Goal: Task Accomplishment & Management: Complete application form

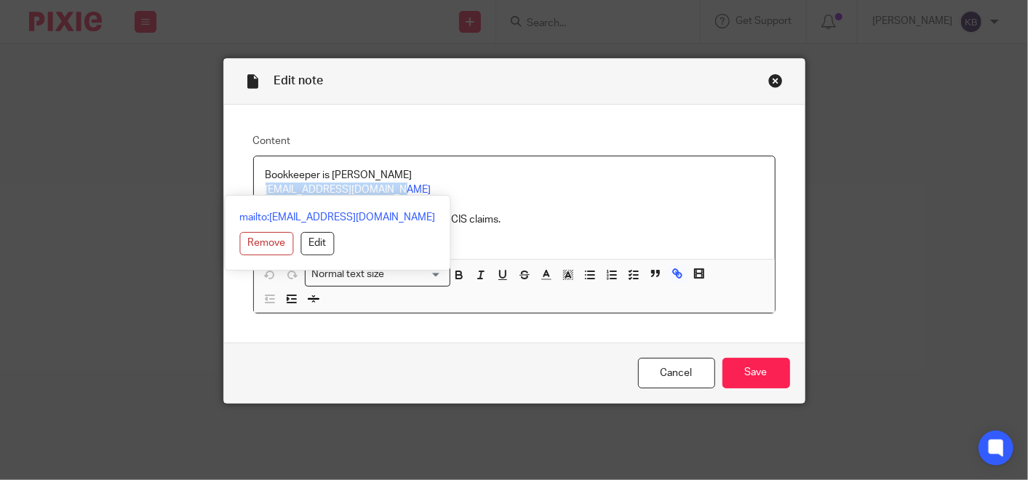
drag, startPoint x: 375, startPoint y: 191, endPoint x: 253, endPoint y: 183, distance: 122.4
click at [254, 183] on div "Bookkeeper is Liz Brown liz.brown@bitlevel.co.uk The bookkeeper would also deal…" at bounding box center [514, 207] width 521 height 103
copy link "liz.brown@bitlevel.co.uk"
click at [768, 79] on div "Close this dialog window" at bounding box center [775, 80] width 15 height 15
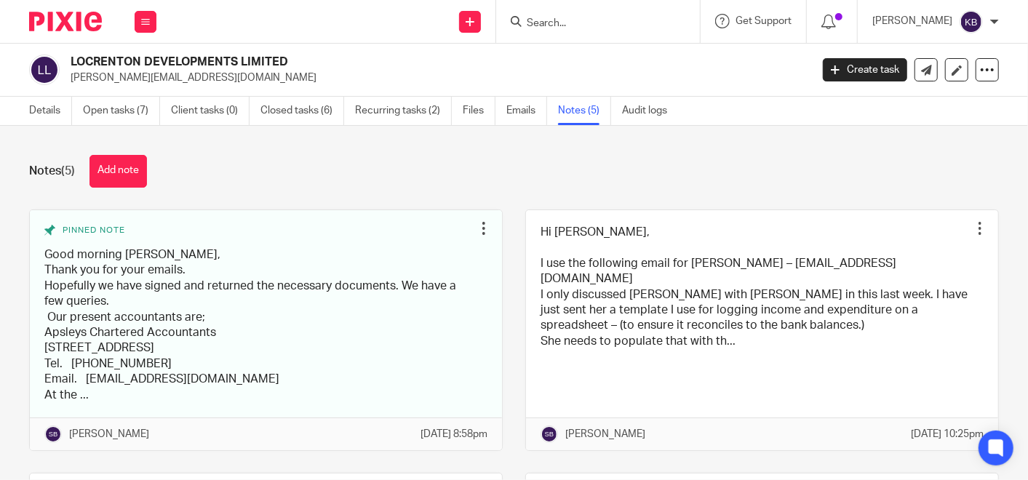
click at [592, 20] on input "Search" at bounding box center [590, 23] width 131 height 13
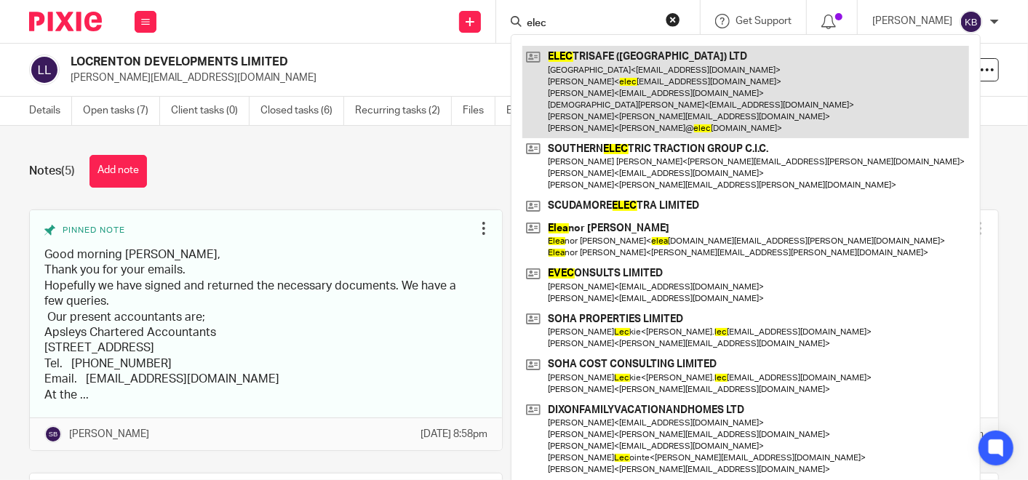
type input "elec"
click at [600, 64] on link at bounding box center [745, 92] width 447 height 92
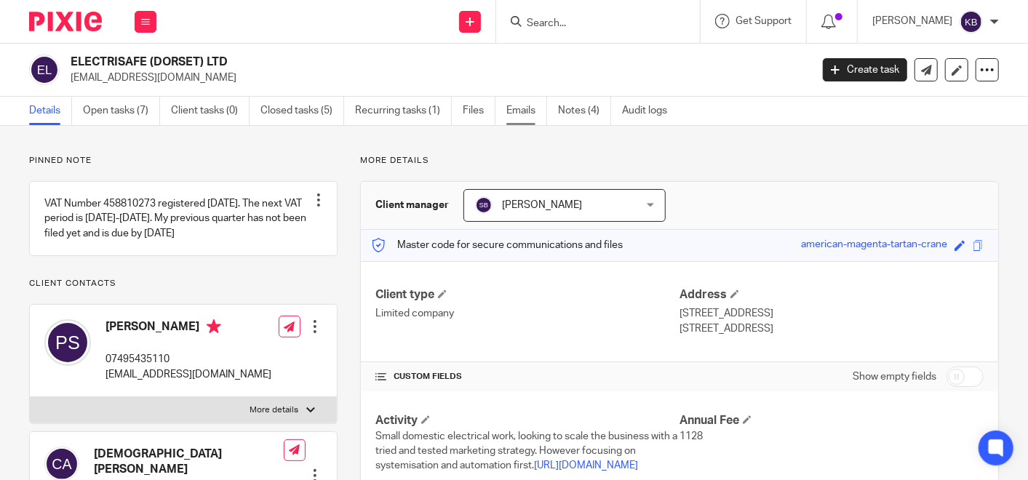
click at [511, 105] on link "Emails" at bounding box center [526, 111] width 41 height 28
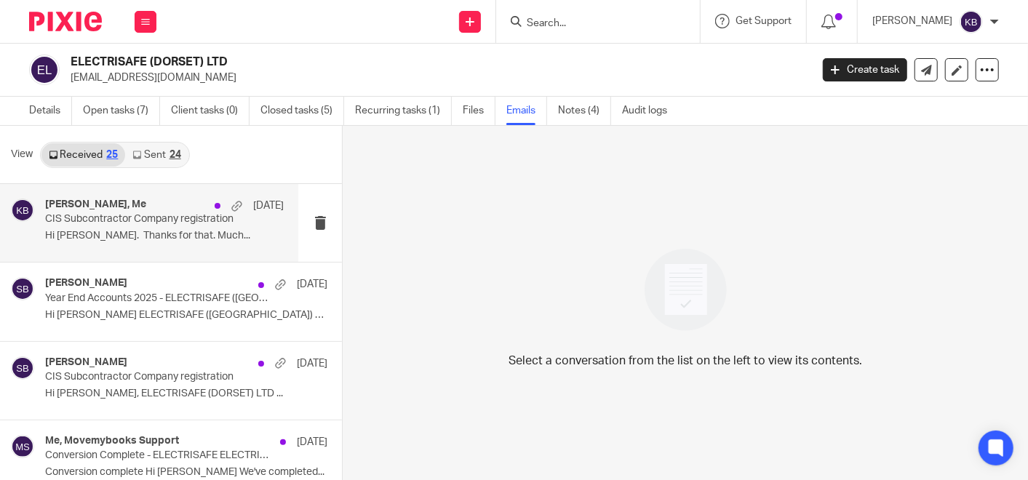
click at [105, 225] on div "[PERSON_NAME], Me [DATE] CIS Subcontractor Company registration Hi [PERSON_NAME…" at bounding box center [164, 223] width 239 height 49
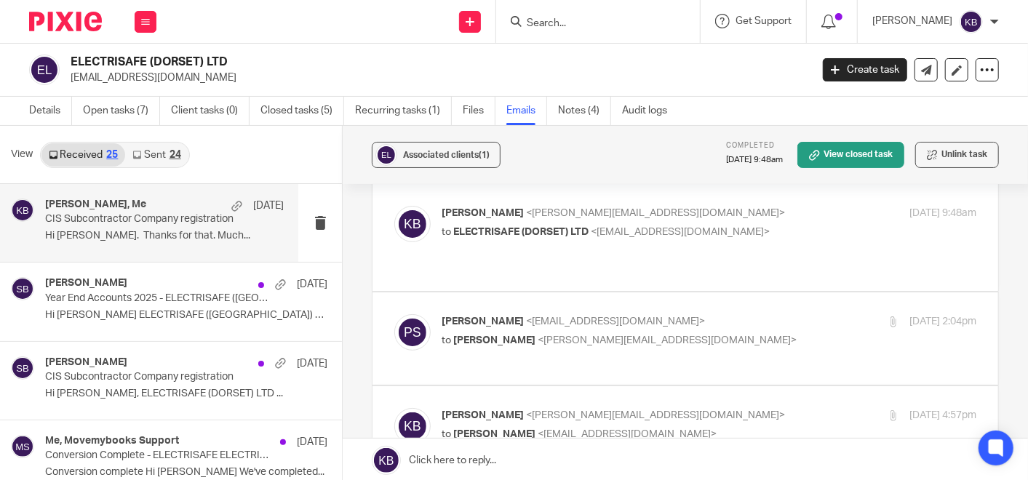
scroll to position [81, 0]
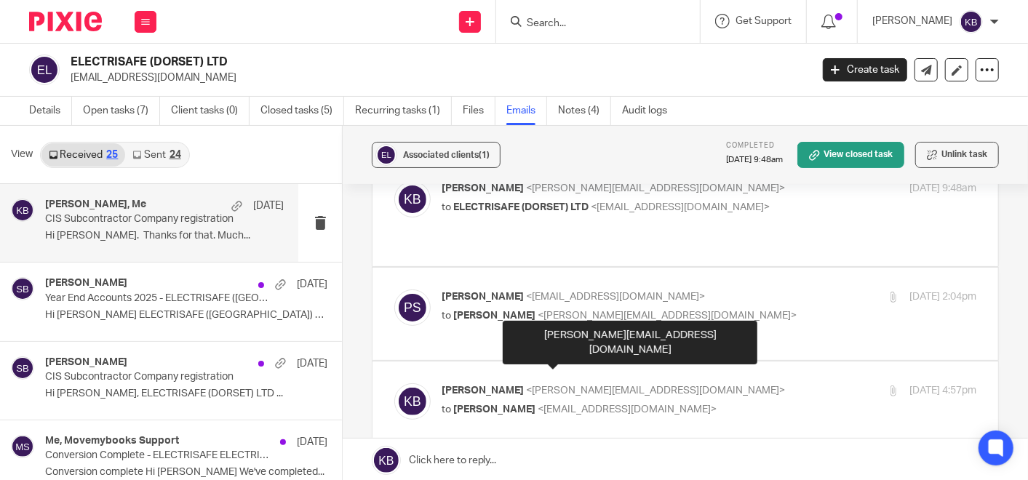
click at [536, 385] on span "<kate@bicknells.net>" at bounding box center [655, 390] width 259 height 10
checkbox input "true"
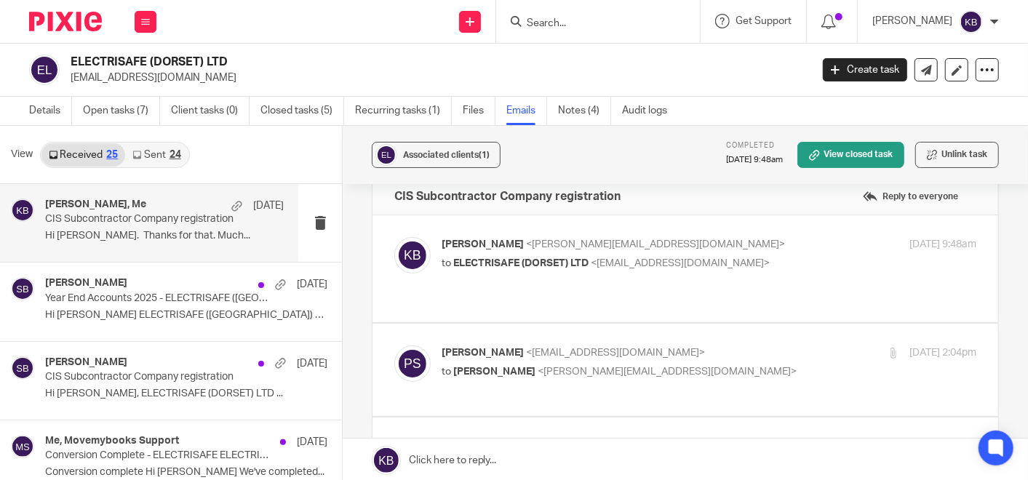
scroll to position [0, 0]
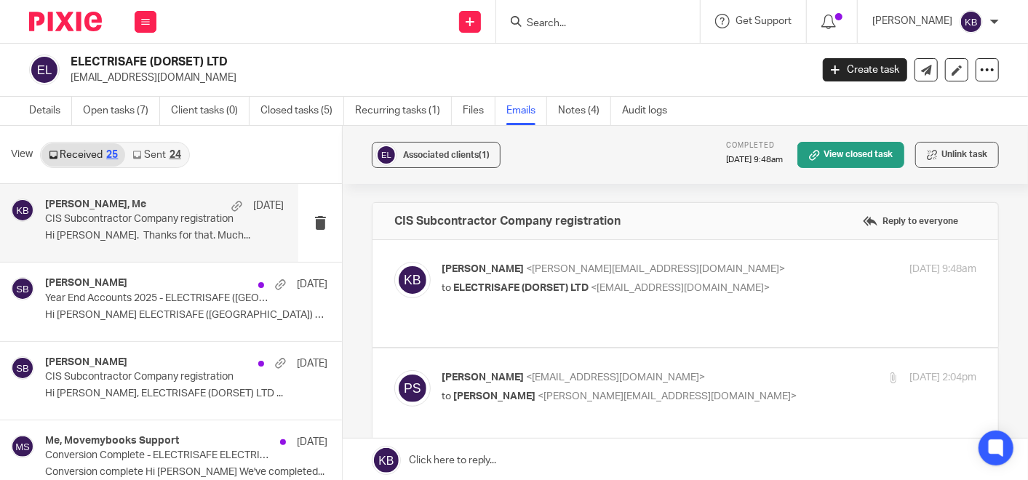
click at [578, 262] on p "Kate Bicknell <kate@bicknells.net>" at bounding box center [619, 269] width 356 height 15
checkbox input "true"
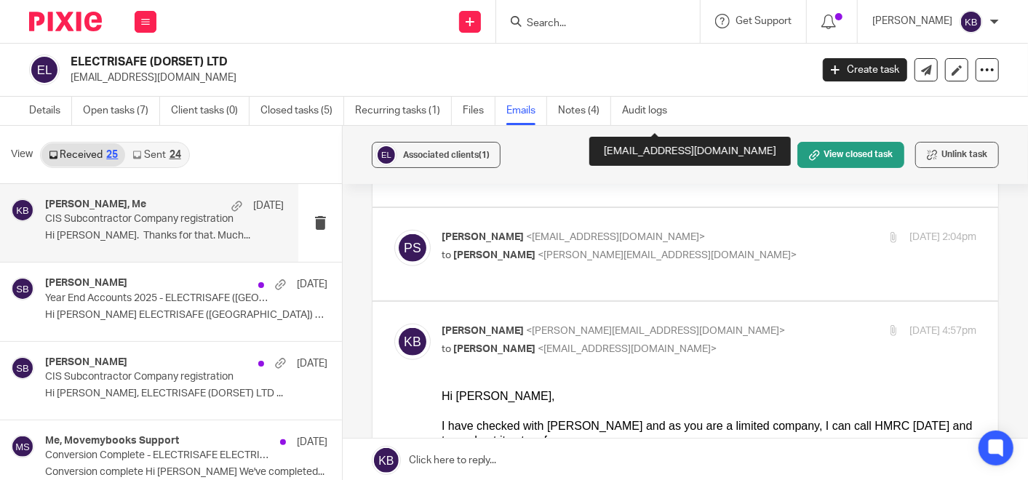
scroll to position [727, 0]
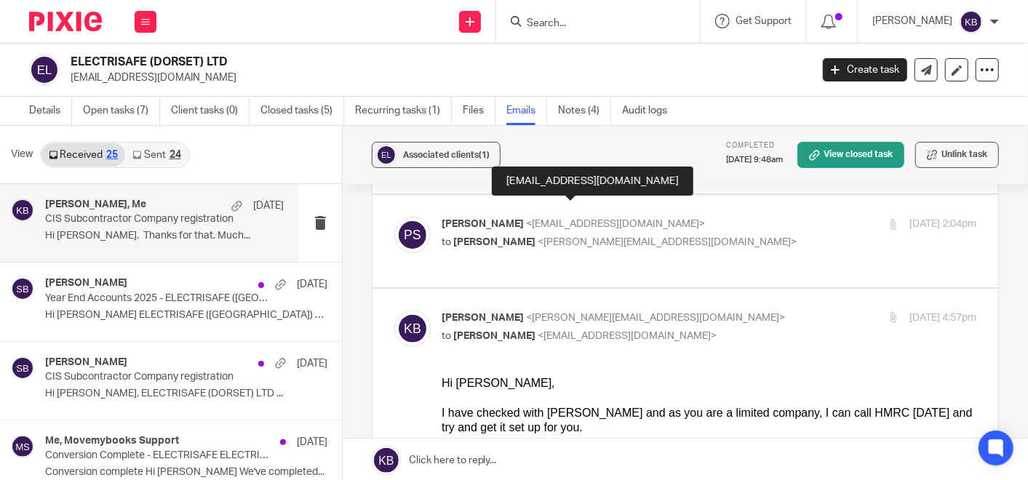
click at [621, 219] on span "<electrisafe31@googlemail.com>" at bounding box center [615, 224] width 179 height 10
checkbox input "true"
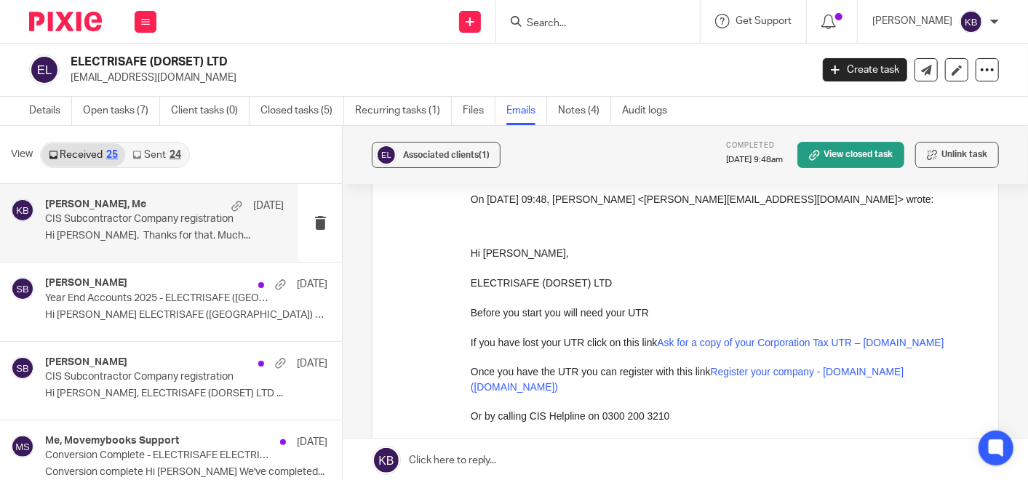
scroll to position [3232, 0]
click at [471, 110] on link "Files" at bounding box center [479, 111] width 33 height 28
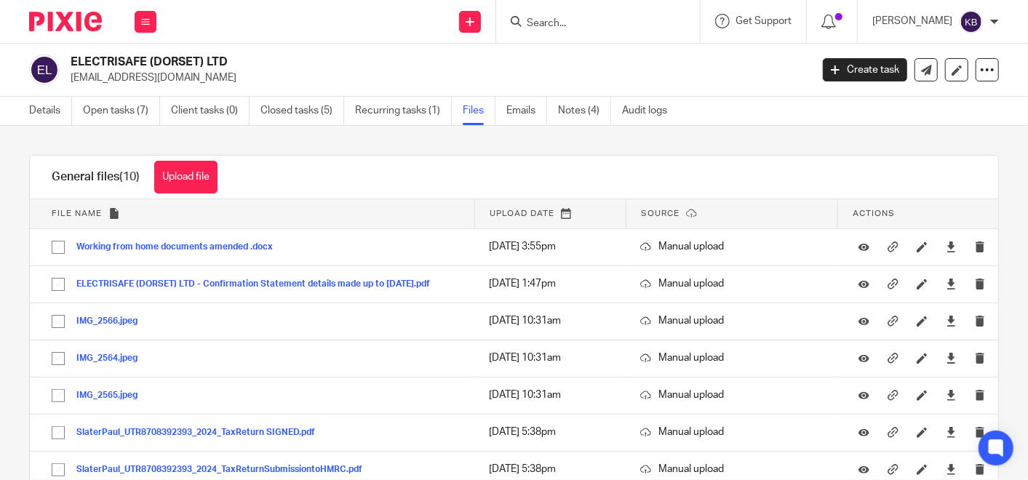
click at [575, 21] on input "Search" at bounding box center [590, 23] width 131 height 13
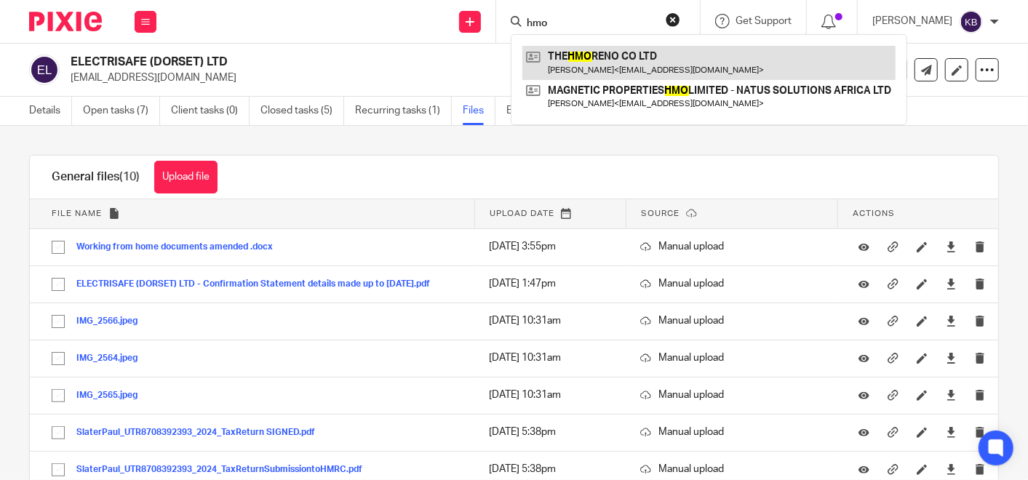
type input "hmo"
click at [584, 60] on link at bounding box center [708, 62] width 373 height 33
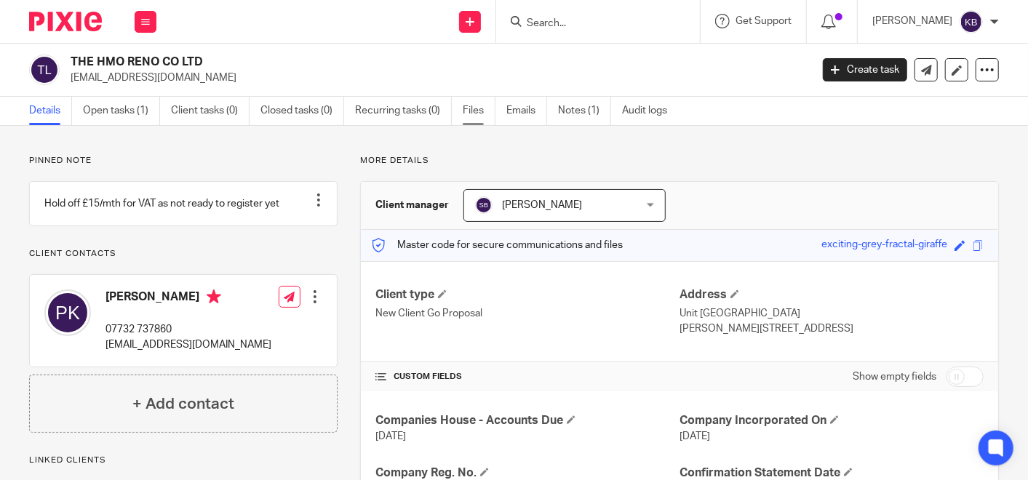
click at [468, 105] on link "Files" at bounding box center [479, 111] width 33 height 28
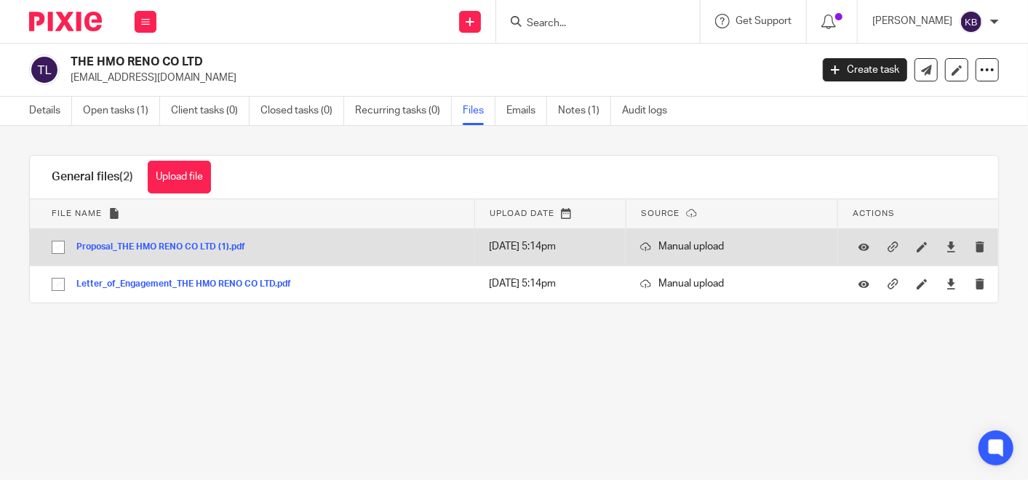
click at [143, 241] on div "Proposal_THE HMO RENO CO LTD (1).pdf" at bounding box center [166, 246] width 180 height 15
click at [145, 245] on button "Proposal_THE HMO RENO CO LTD (1).pdf" at bounding box center [166, 247] width 180 height 10
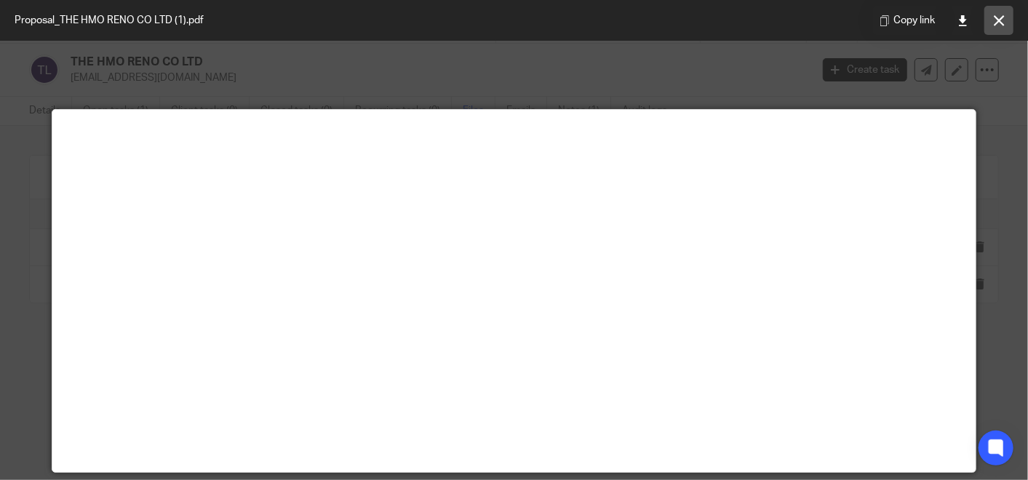
click at [999, 17] on icon at bounding box center [998, 20] width 11 height 11
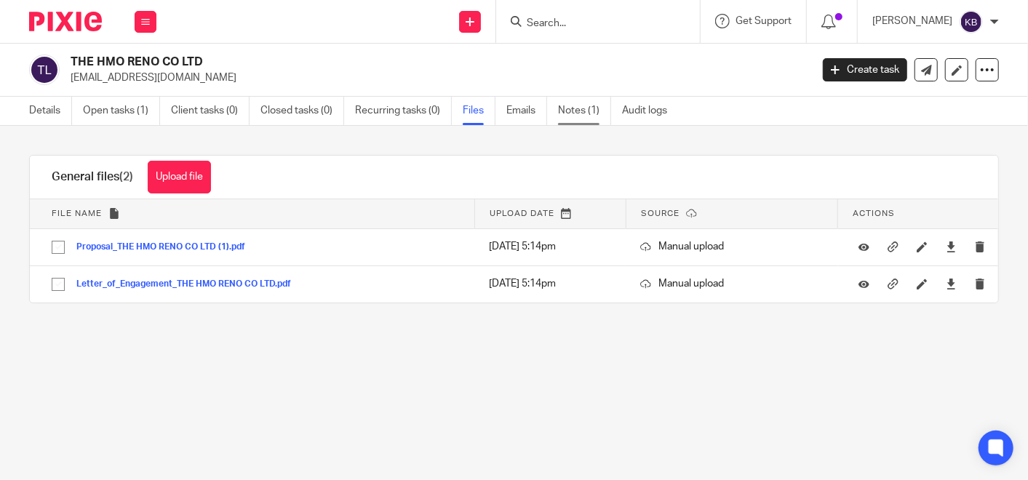
click at [573, 103] on link "Notes (1)" at bounding box center [584, 111] width 53 height 28
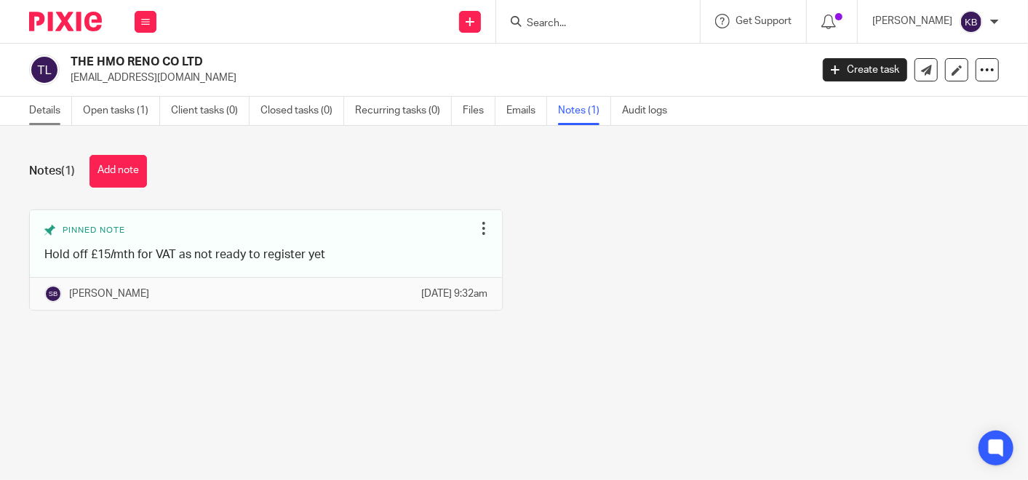
click at [44, 110] on link "Details" at bounding box center [50, 111] width 43 height 28
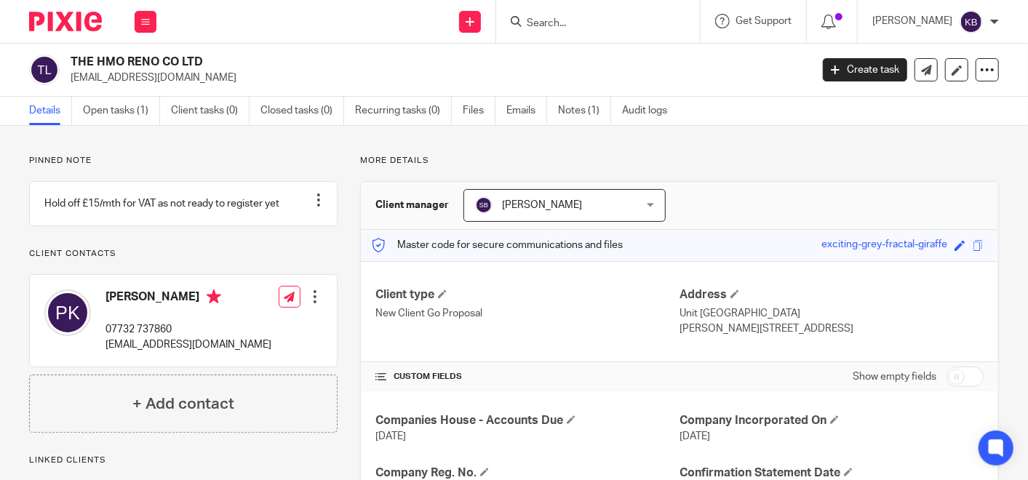
click at [601, 23] on input "Search" at bounding box center [590, 23] width 131 height 13
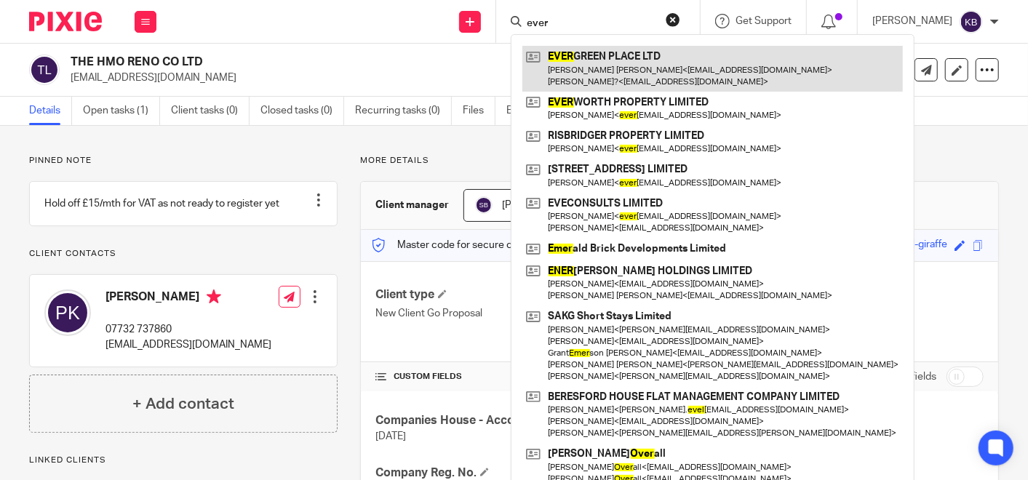
type input "ever"
click at [605, 61] on link at bounding box center [712, 68] width 380 height 45
click at [604, 61] on link at bounding box center [712, 68] width 380 height 45
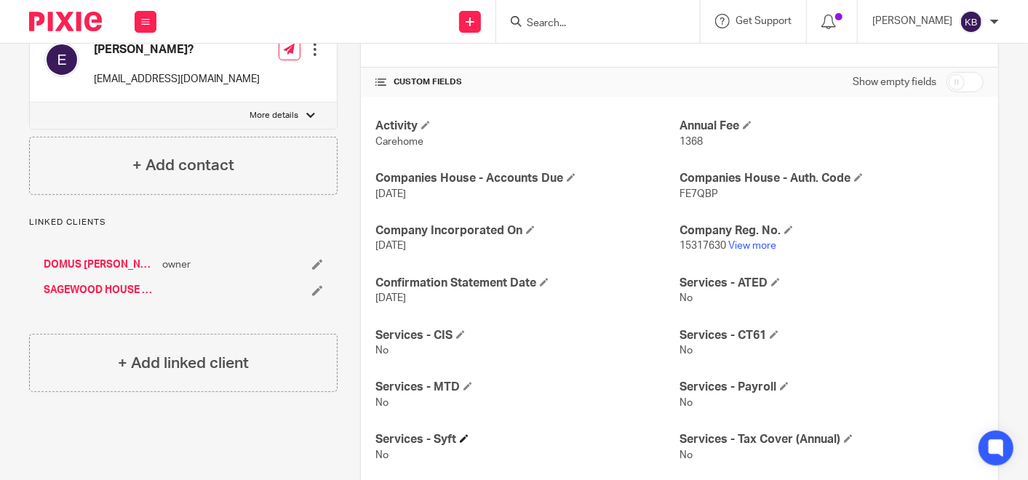
scroll to position [293, 0]
click at [604, 18] on input "Search" at bounding box center [590, 23] width 131 height 13
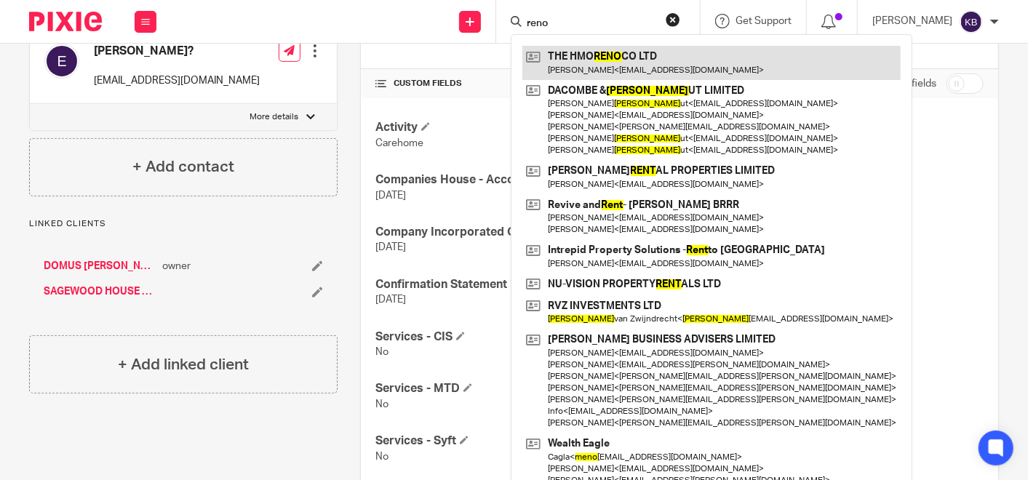
type input "reno"
click at [620, 53] on link at bounding box center [711, 62] width 378 height 33
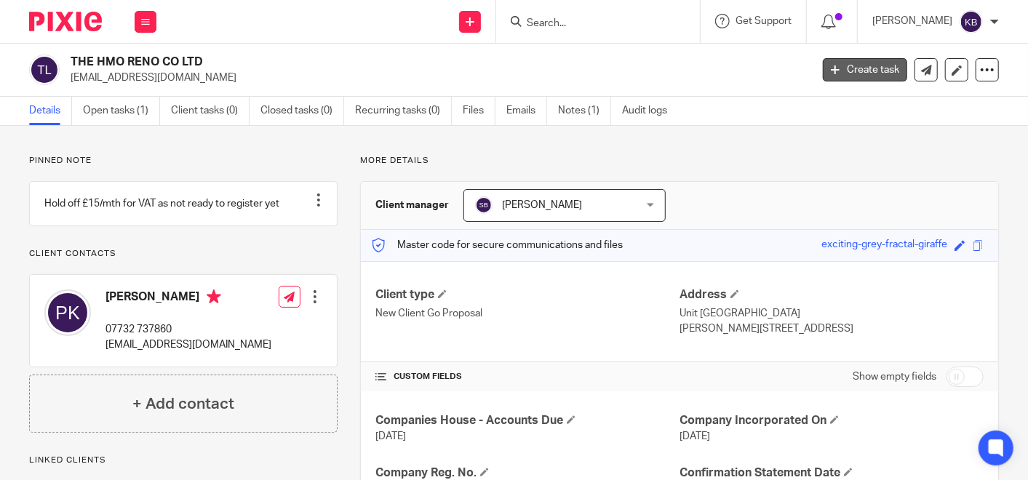
click at [841, 66] on link "Create task" at bounding box center [865, 69] width 84 height 23
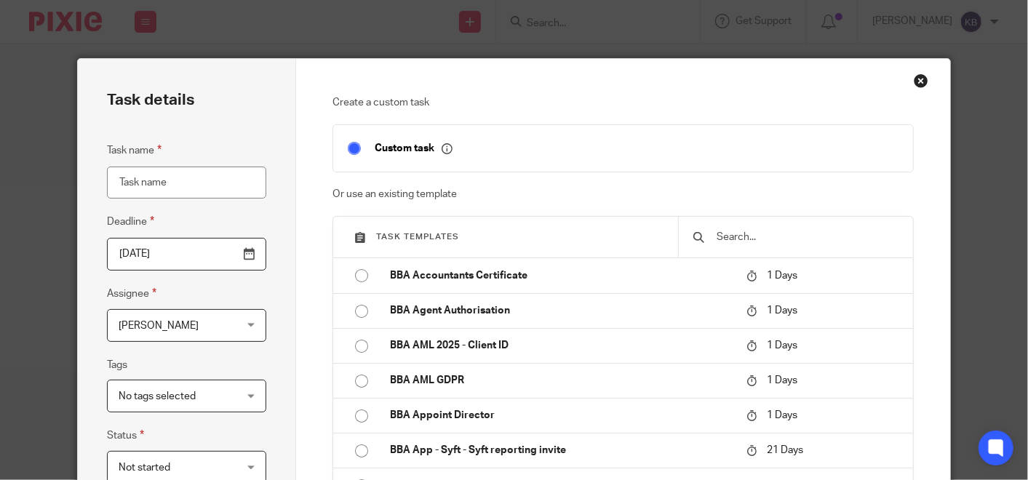
click at [411, 234] on span "Task templates" at bounding box center [417, 237] width 83 height 8
click at [411, 236] on span "Task templates" at bounding box center [417, 237] width 83 height 8
click at [715, 233] on input "text" at bounding box center [806, 237] width 183 height 16
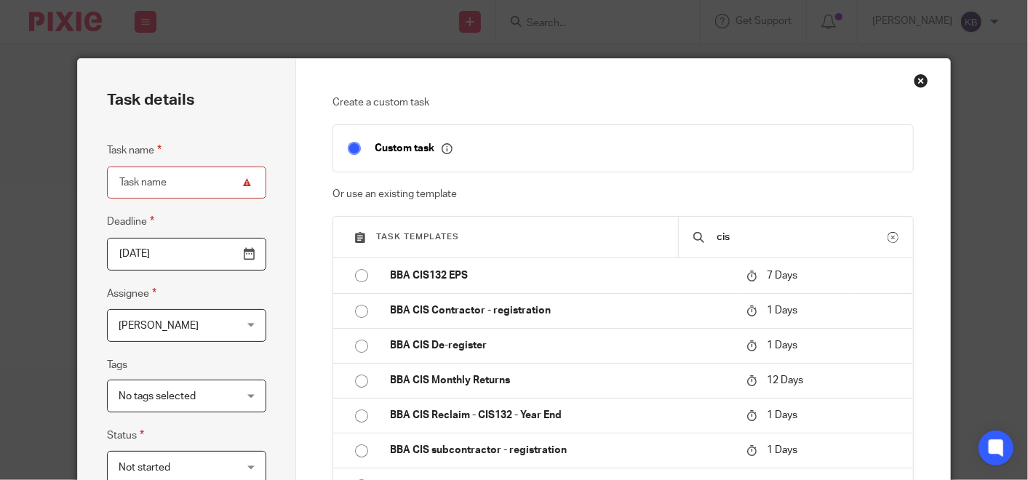
scroll to position [81, 0]
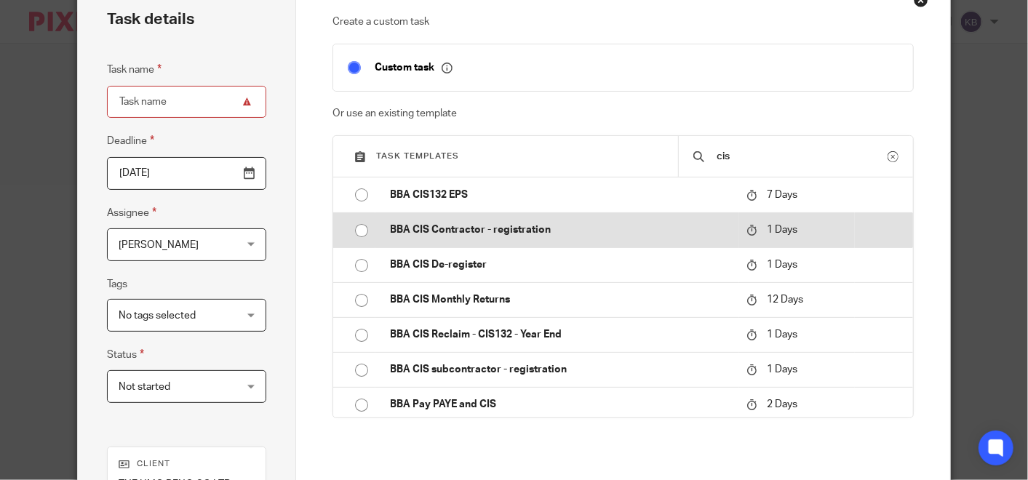
type input "cis"
click at [511, 223] on p "BBA CIS Contractor - registration" at bounding box center [561, 230] width 342 height 15
type input "2025-08-14"
type input "BBA CIS Contractor - registration"
checkbox input "false"
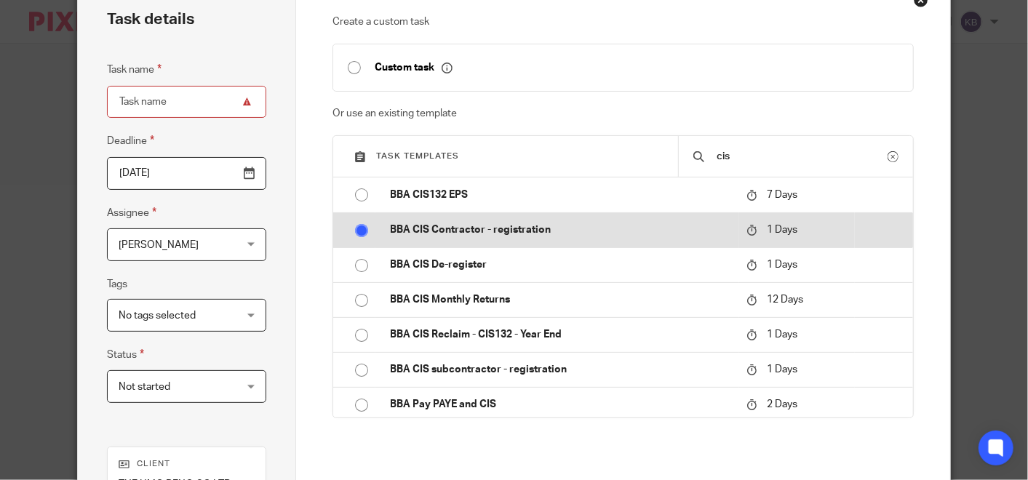
radio input "true"
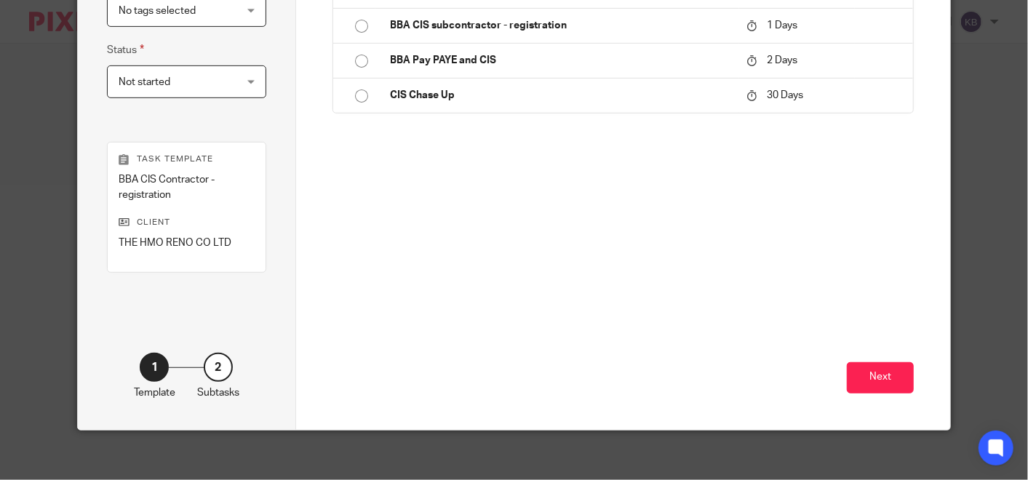
scroll to position [393, 0]
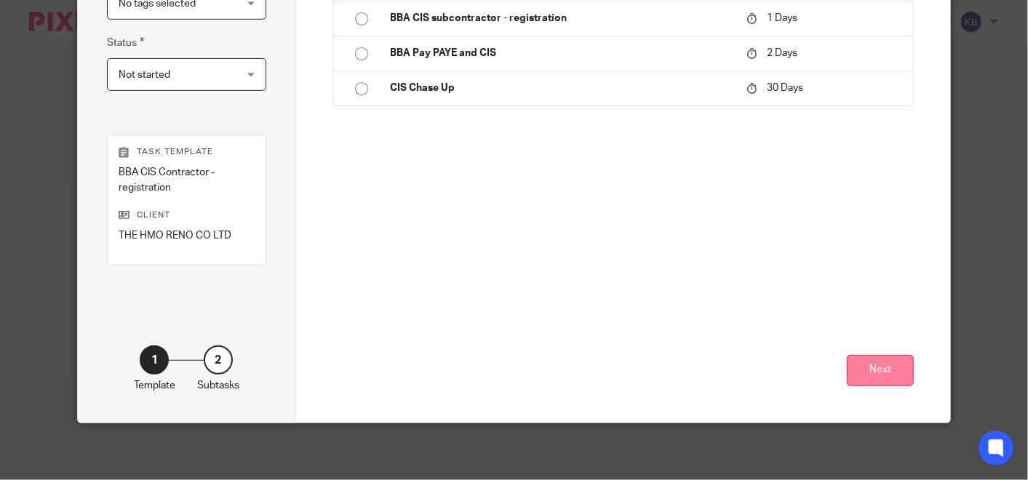
click at [866, 367] on button "Next" at bounding box center [880, 370] width 67 height 31
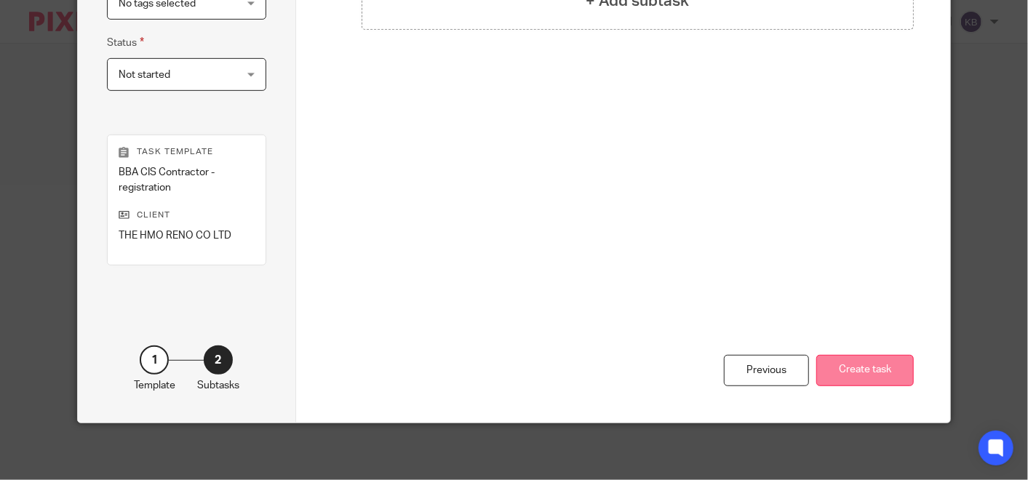
click at [866, 367] on button "Create task" at bounding box center [864, 370] width 97 height 31
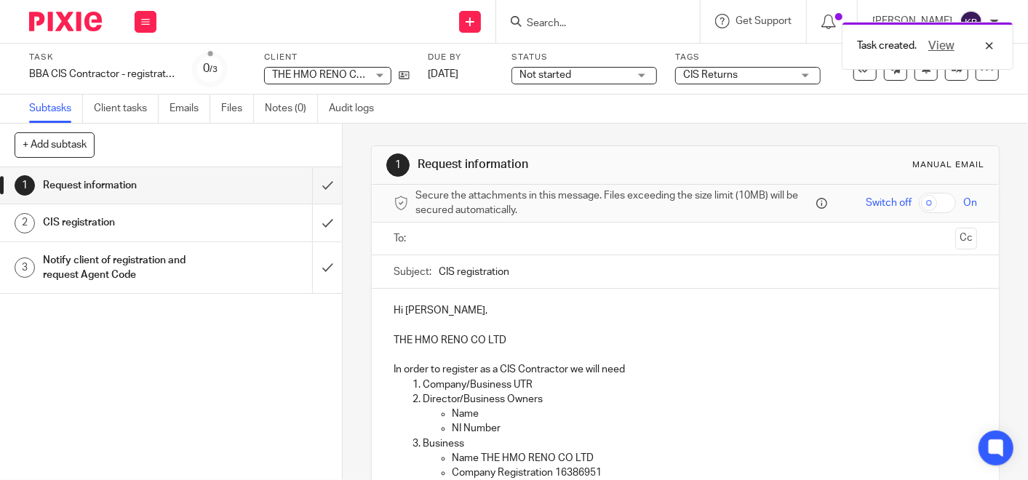
click at [436, 235] on input "text" at bounding box center [684, 239] width 528 height 17
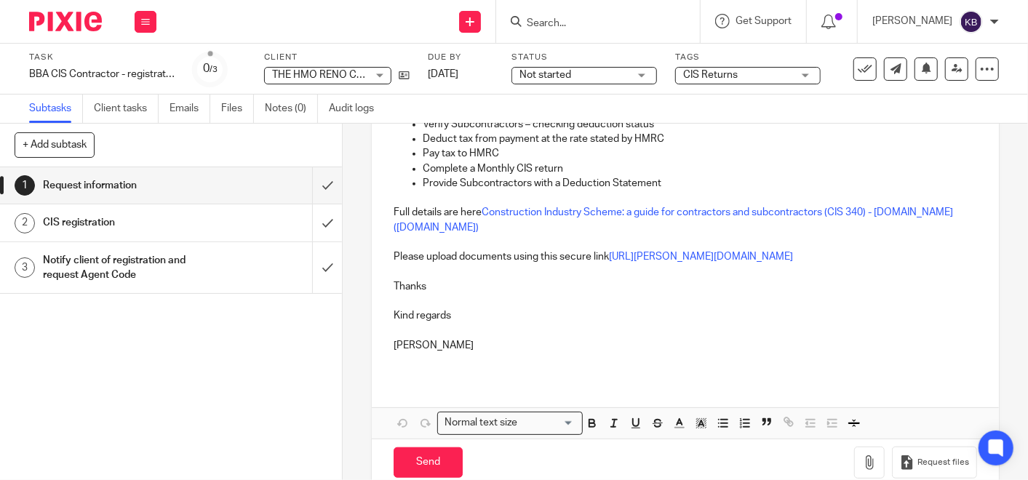
scroll to position [525, 0]
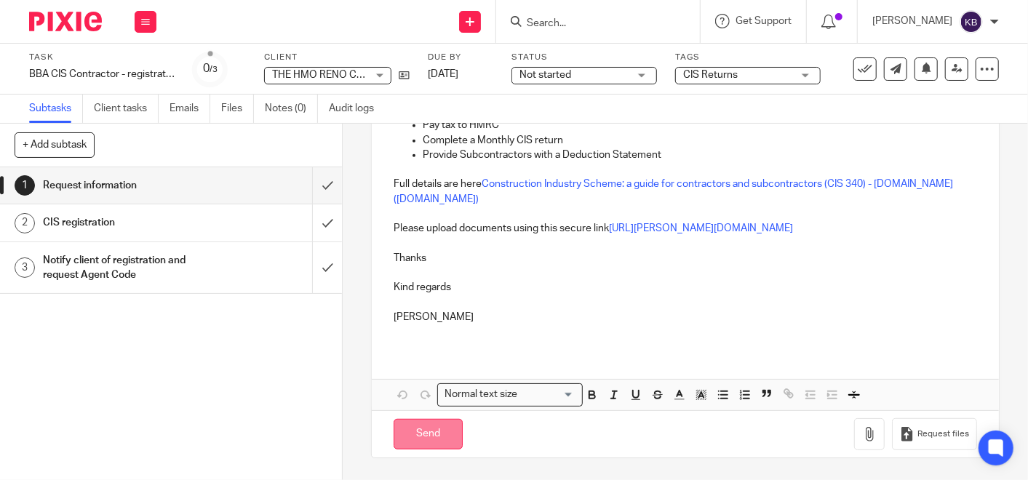
click at [415, 426] on input "Send" at bounding box center [427, 434] width 69 height 31
type input "Sent"
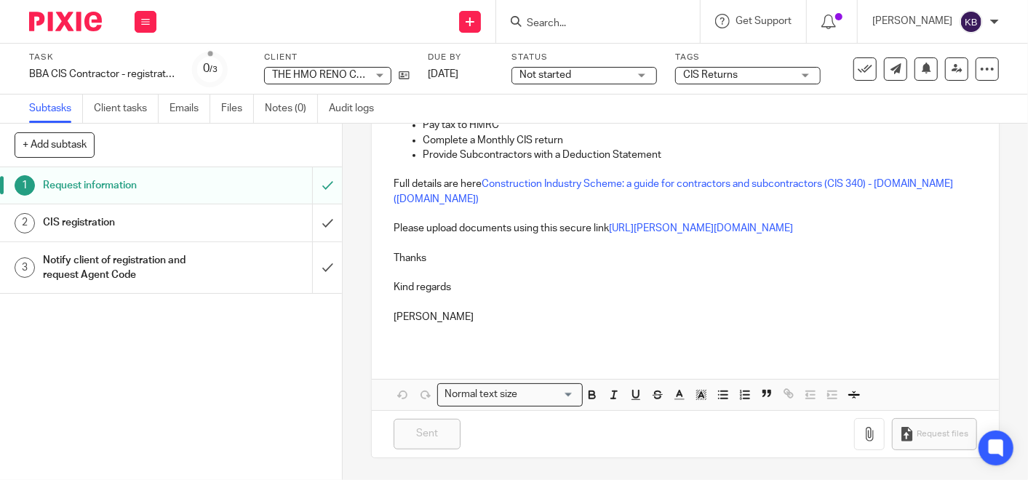
click at [575, 23] on input "Search" at bounding box center [590, 23] width 131 height 13
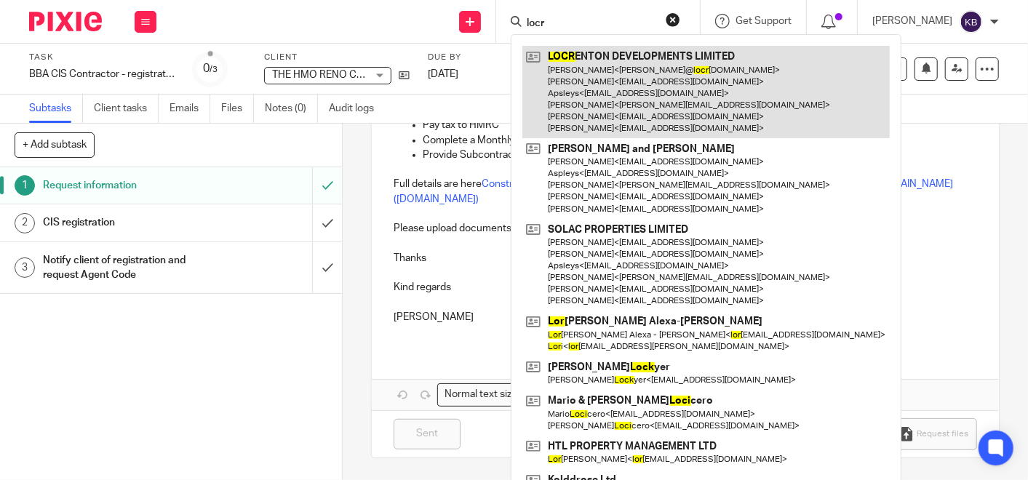
type input "locr"
click at [588, 74] on link at bounding box center [705, 92] width 367 height 92
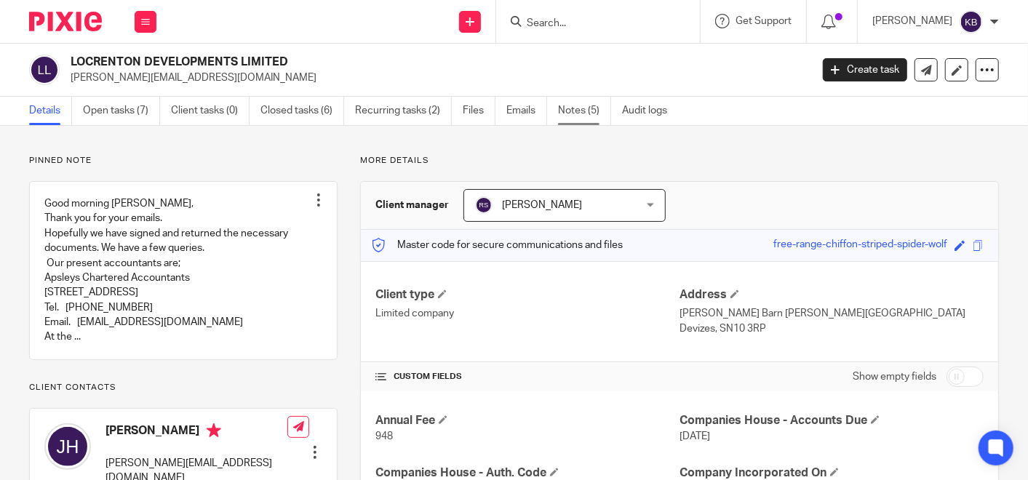
click at [581, 105] on link "Notes (5)" at bounding box center [584, 111] width 53 height 28
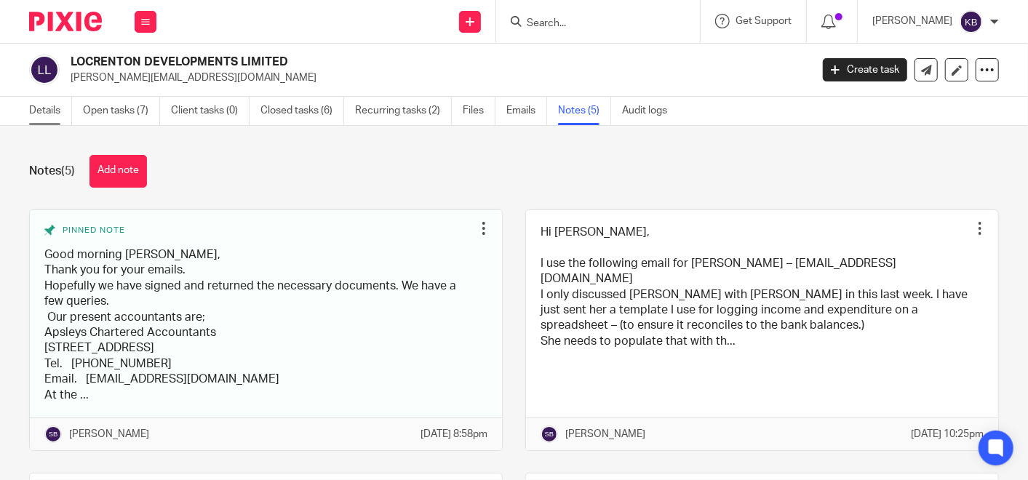
click at [40, 108] on link "Details" at bounding box center [50, 111] width 43 height 28
